Goal: Navigation & Orientation: Find specific page/section

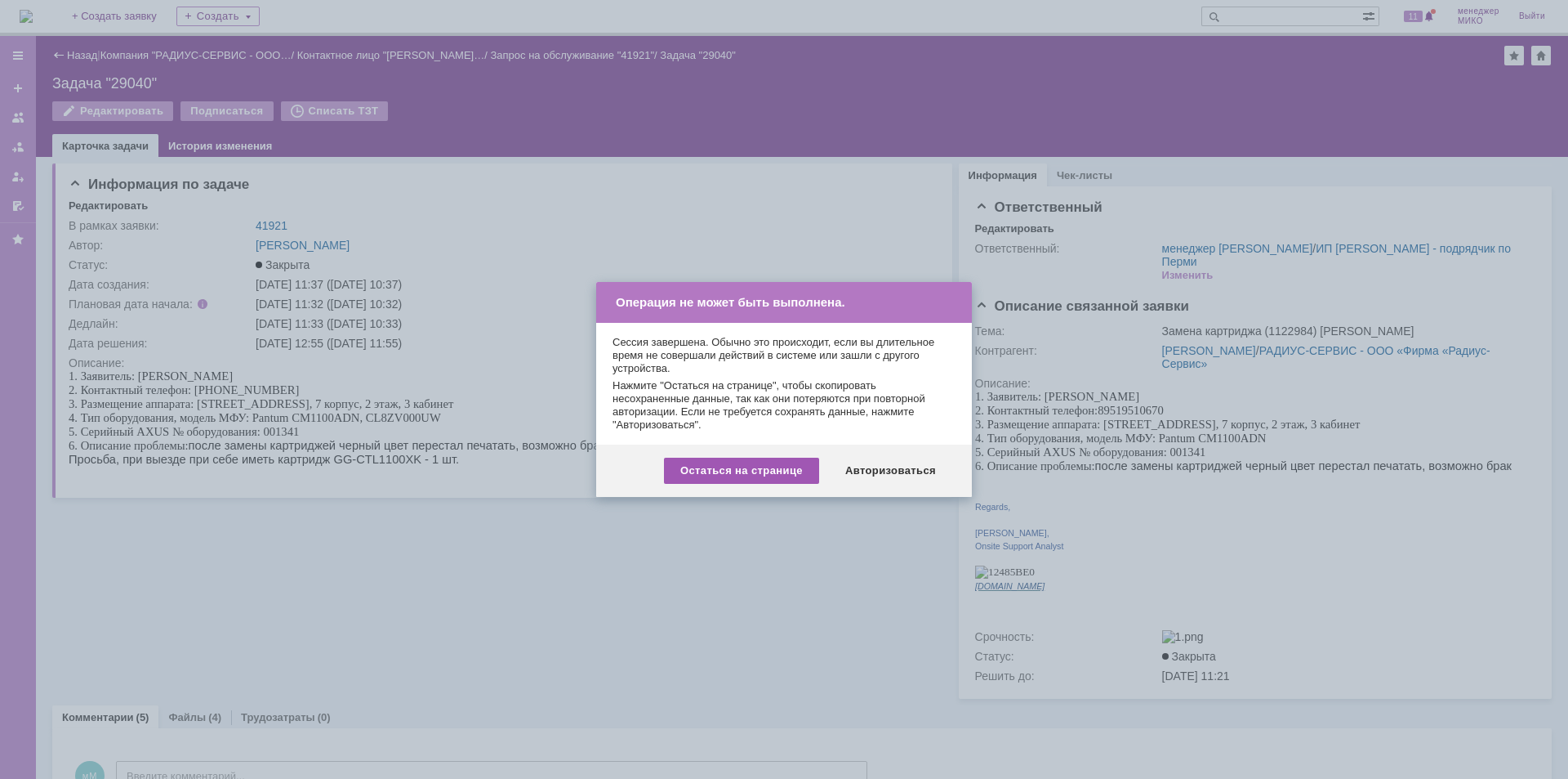
click at [792, 474] on div "Остаться на странице" at bounding box center [741, 471] width 155 height 26
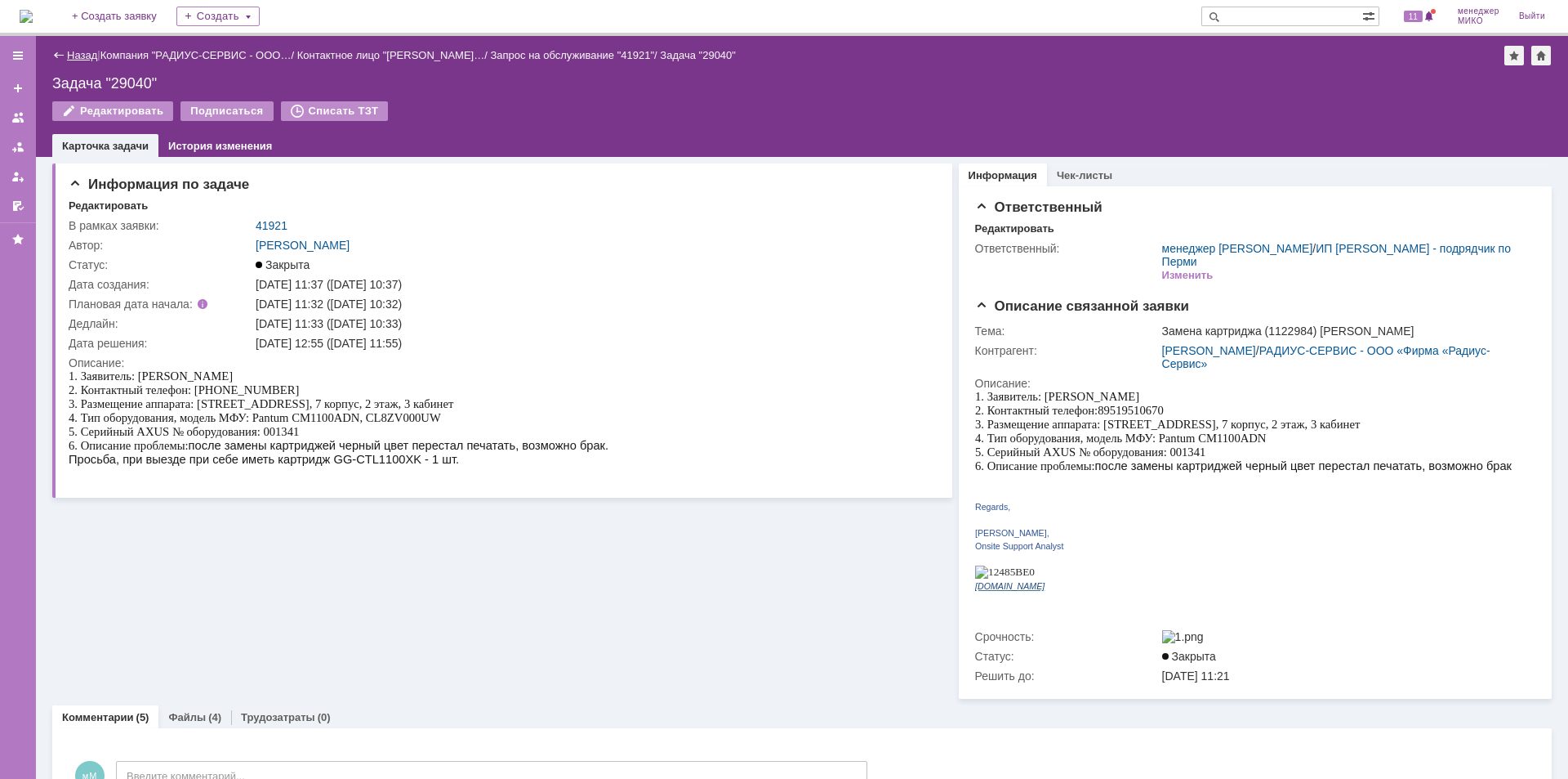
click at [84, 54] on link "Назад" at bounding box center [82, 55] width 30 height 12
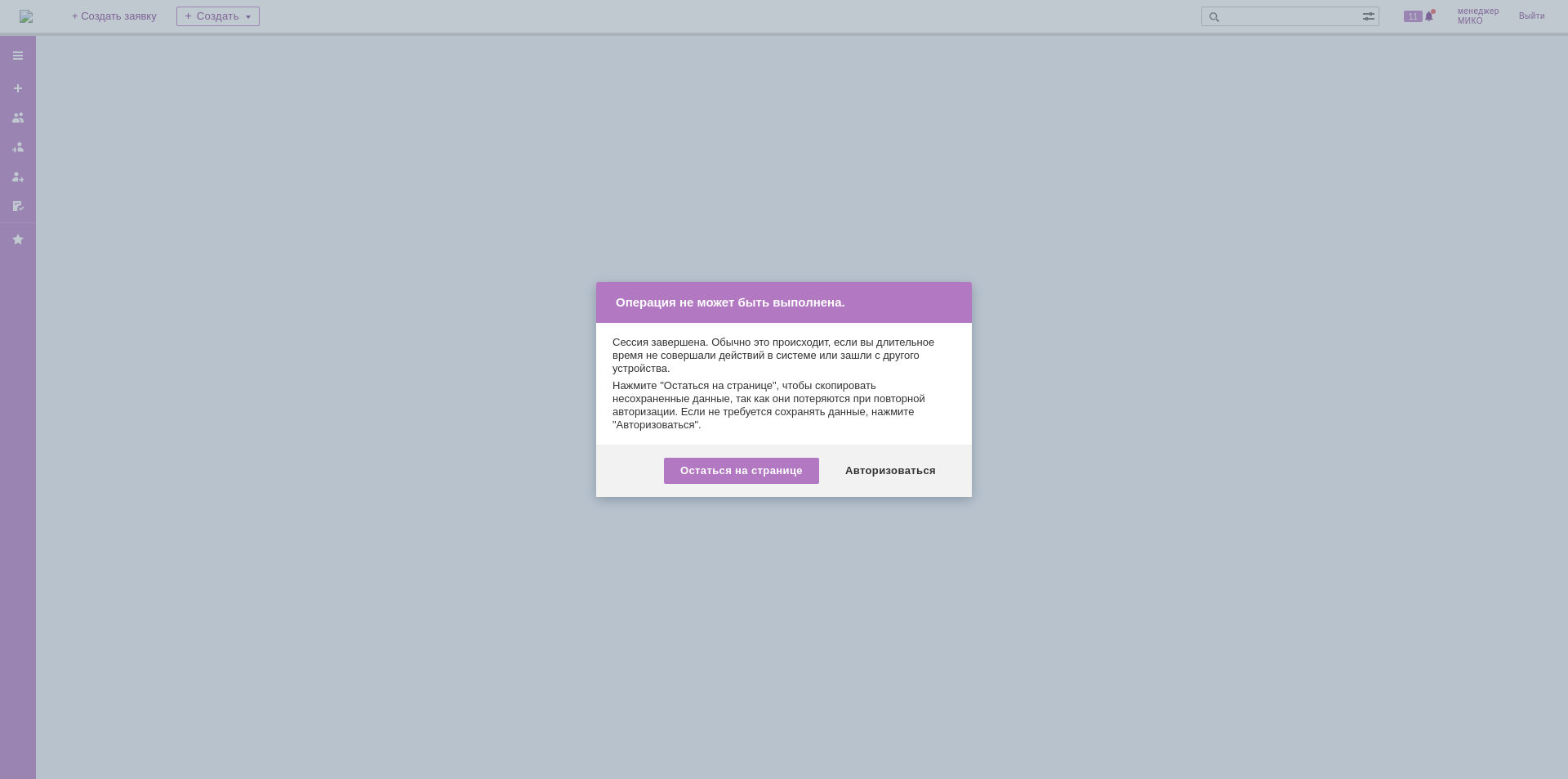
click at [907, 474] on div "Авторизоваться" at bounding box center [891, 471] width 124 height 26
